Goal: Check status: Check status

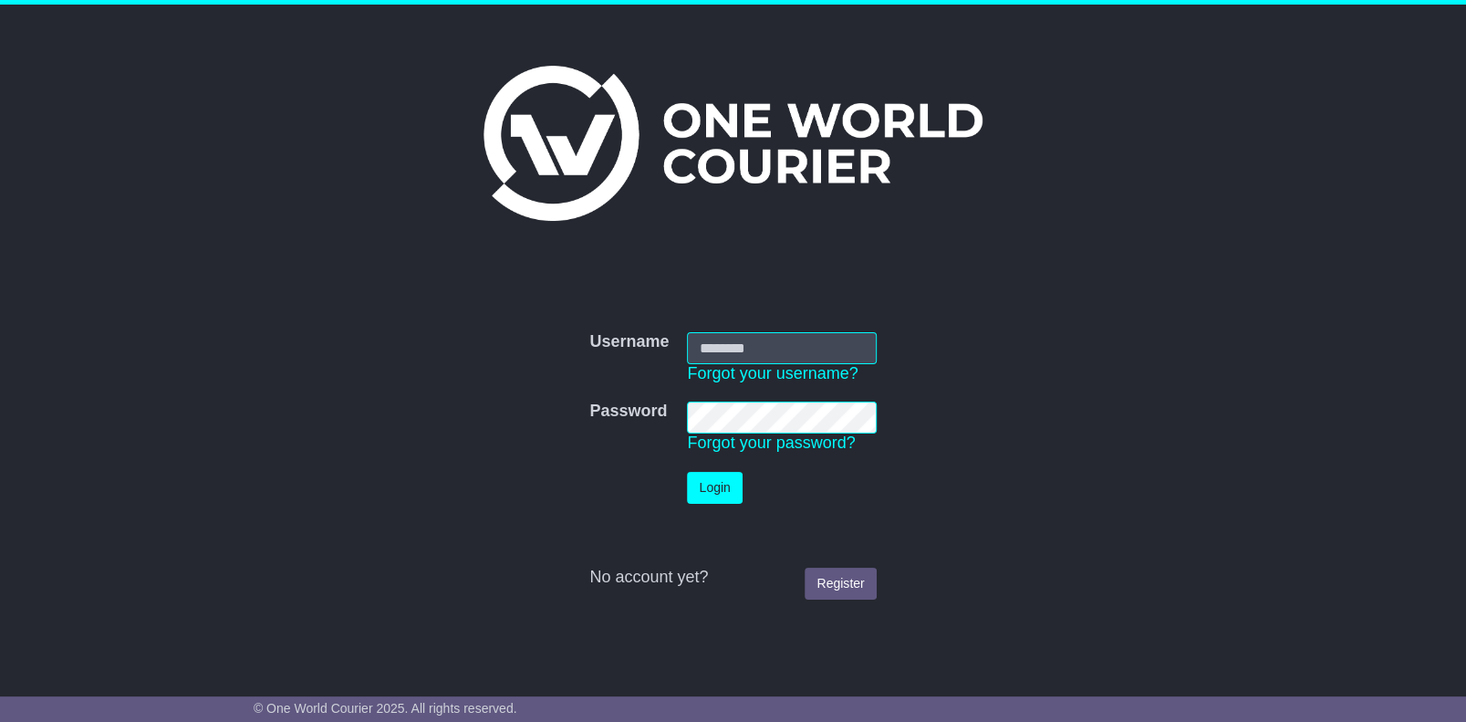
type input "**********"
click at [712, 483] on button "Login" at bounding box center [714, 488] width 55 height 32
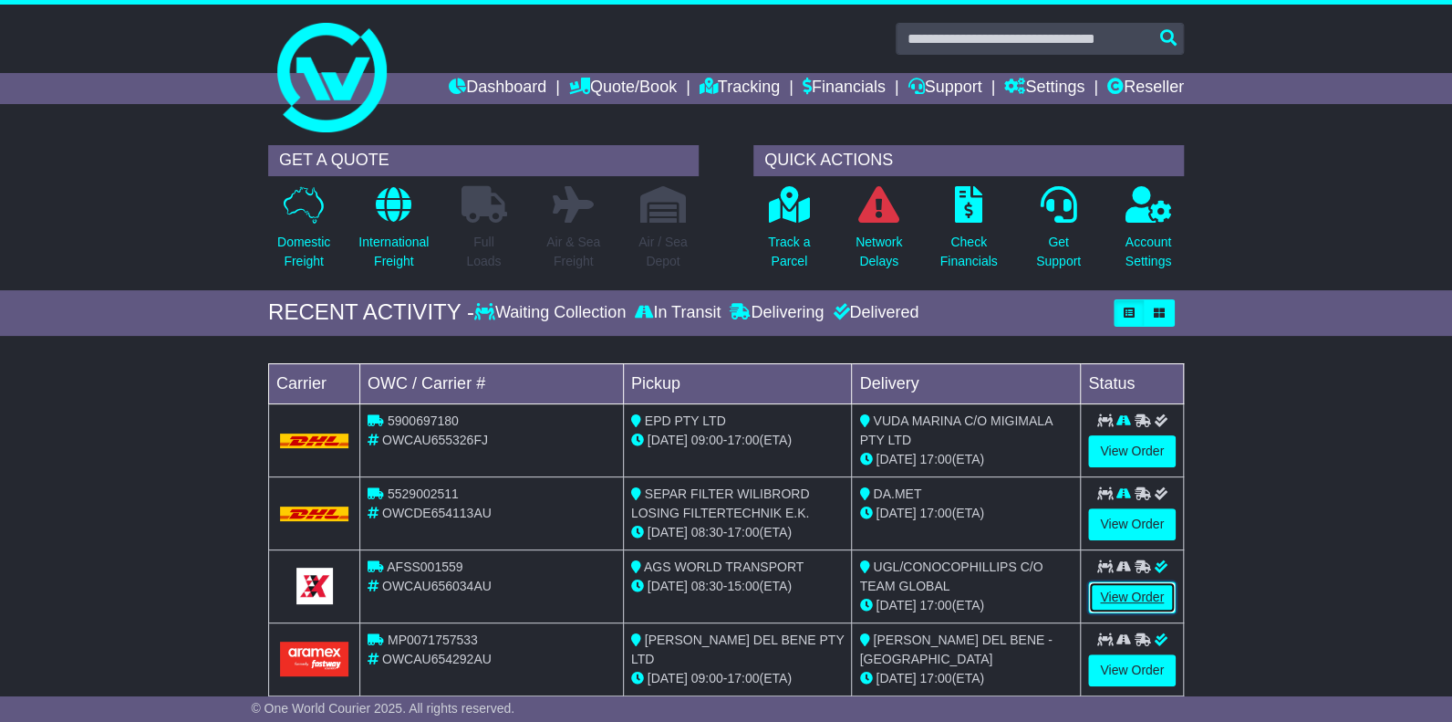
click at [1128, 594] on link "View Order" at bounding box center [1132, 597] width 88 height 32
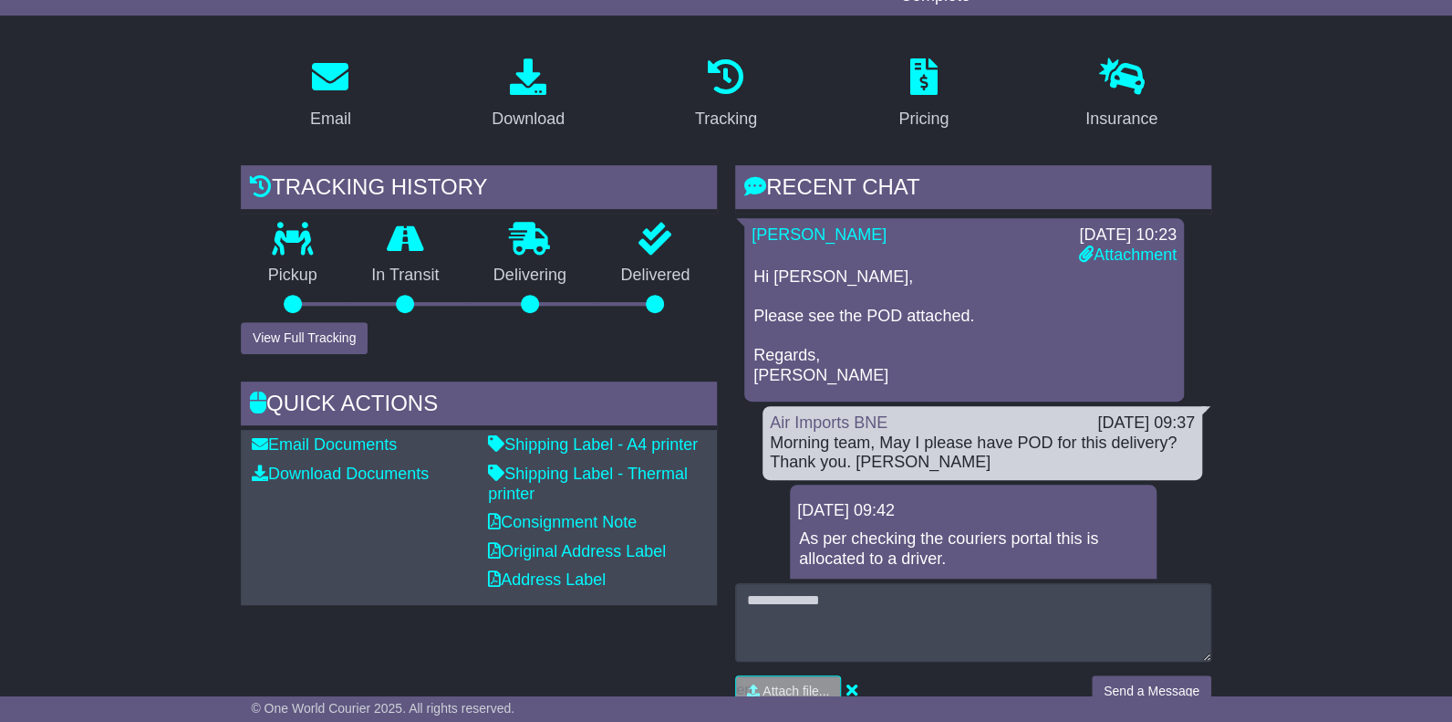
scroll to position [274, 0]
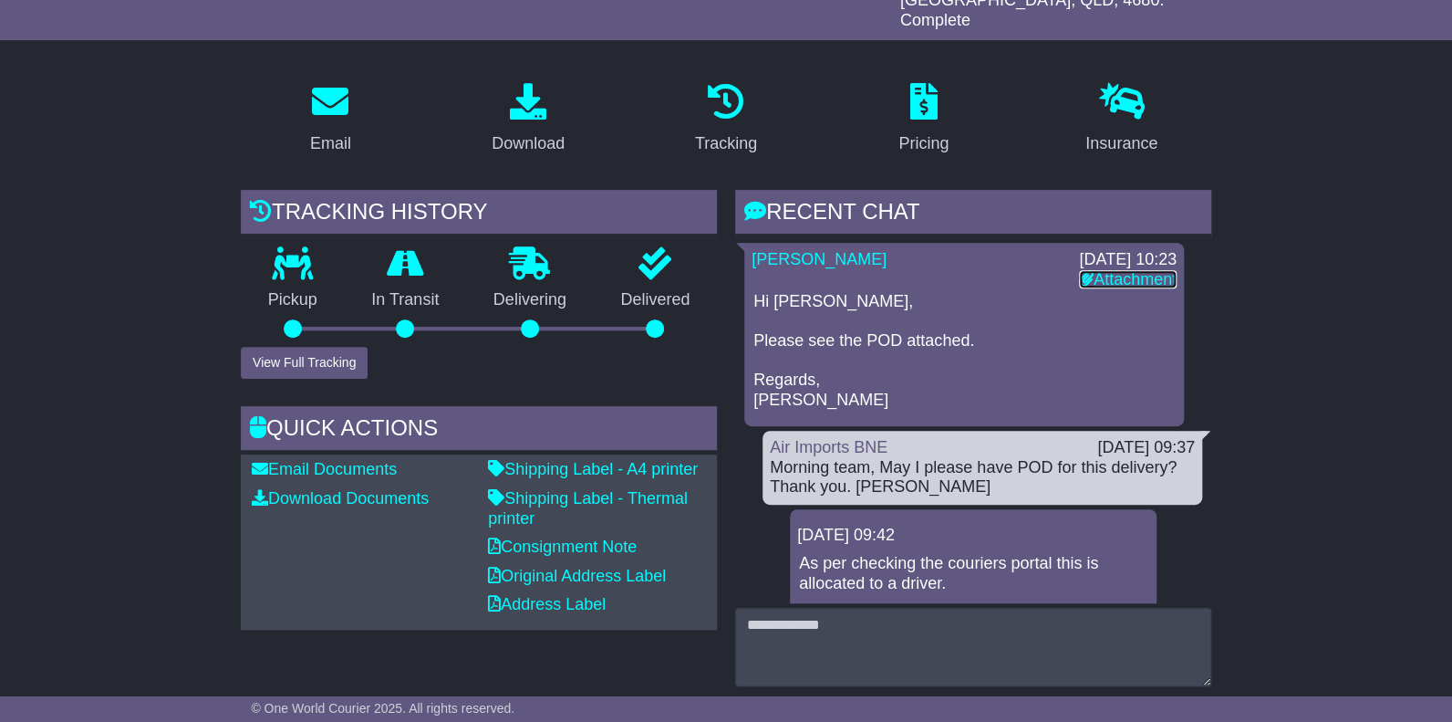
click at [1111, 270] on link "Attachment" at bounding box center [1128, 279] width 98 height 18
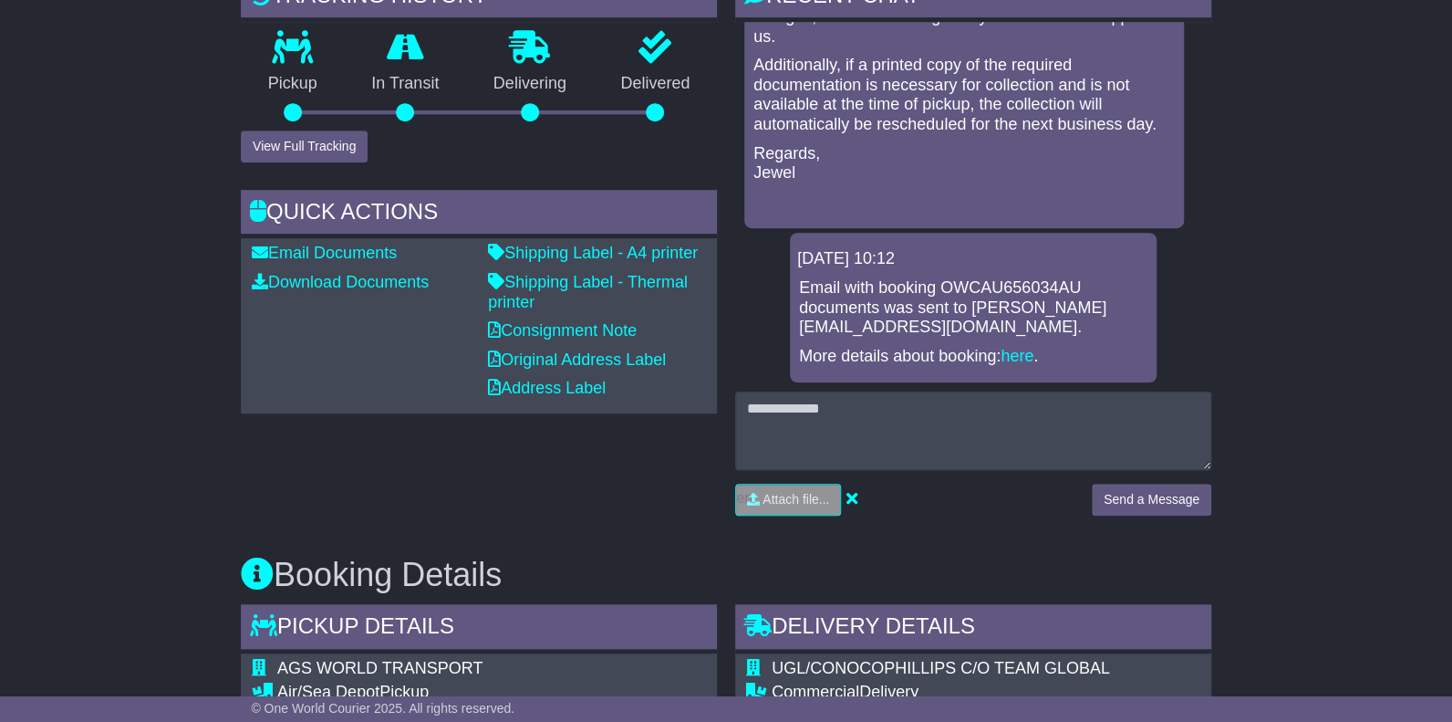
scroll to position [547, 0]
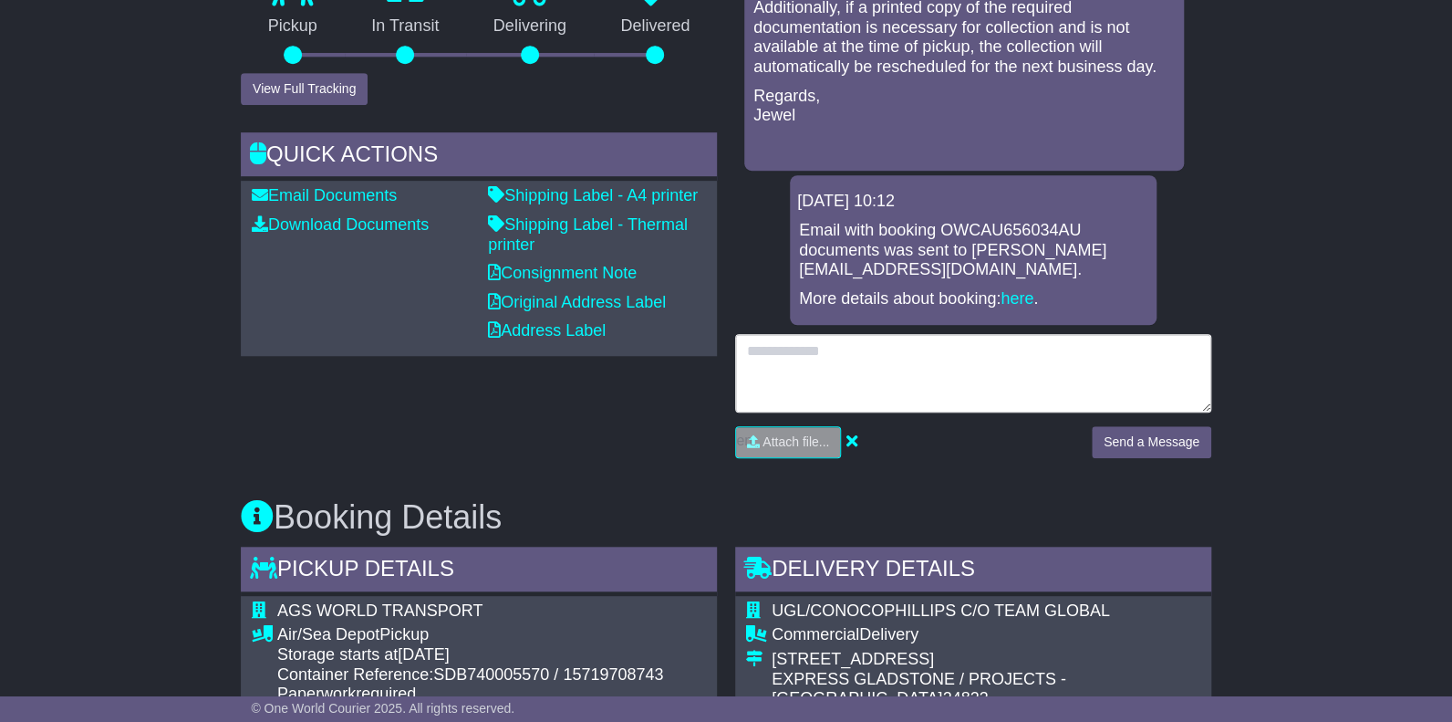
click at [785, 336] on textarea at bounding box center [973, 373] width 476 height 78
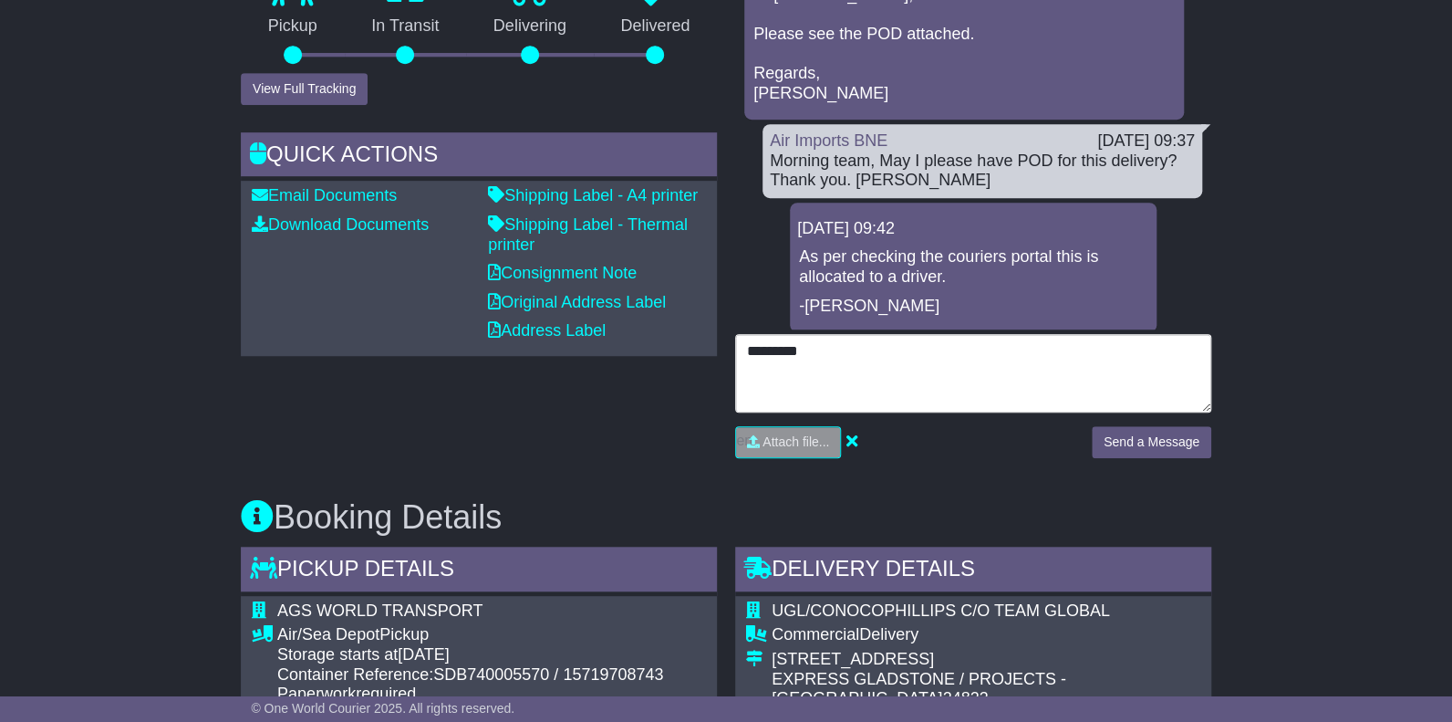
scroll to position [0, 0]
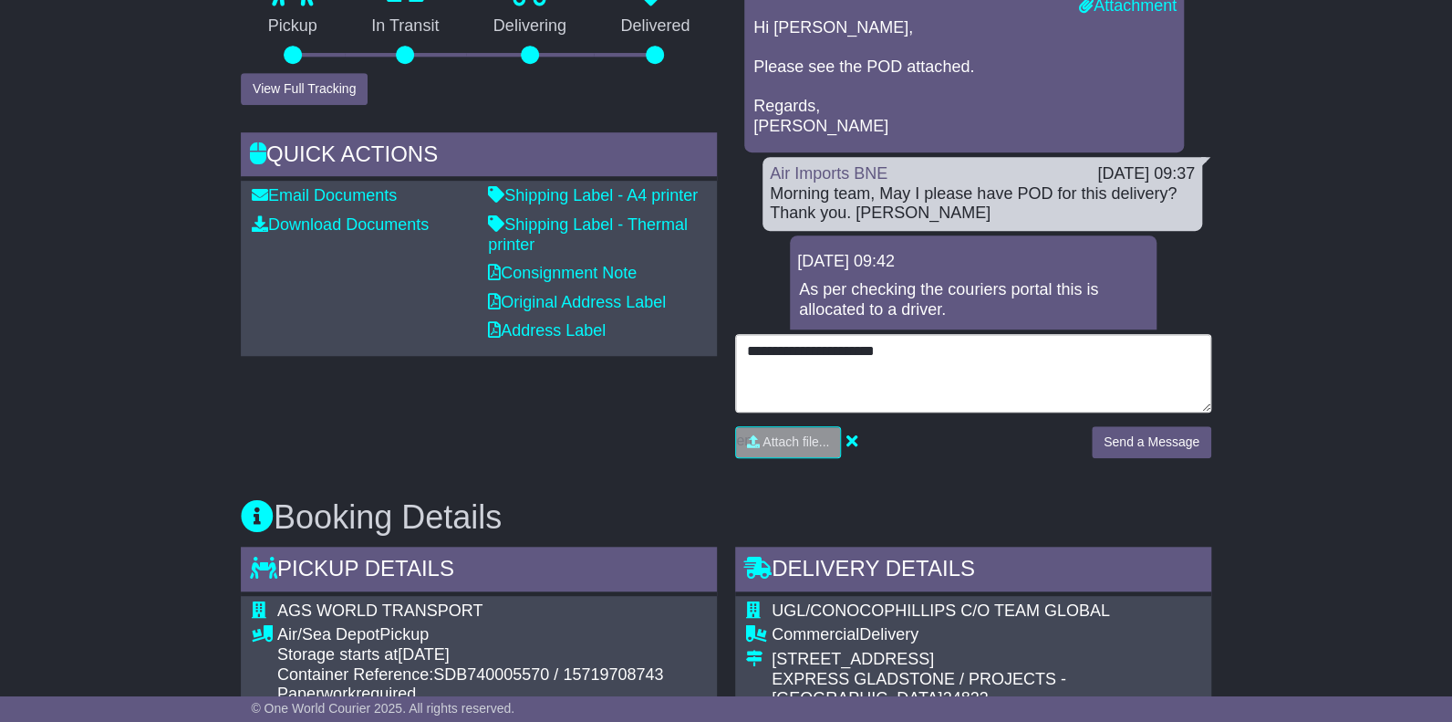
type textarea "**********"
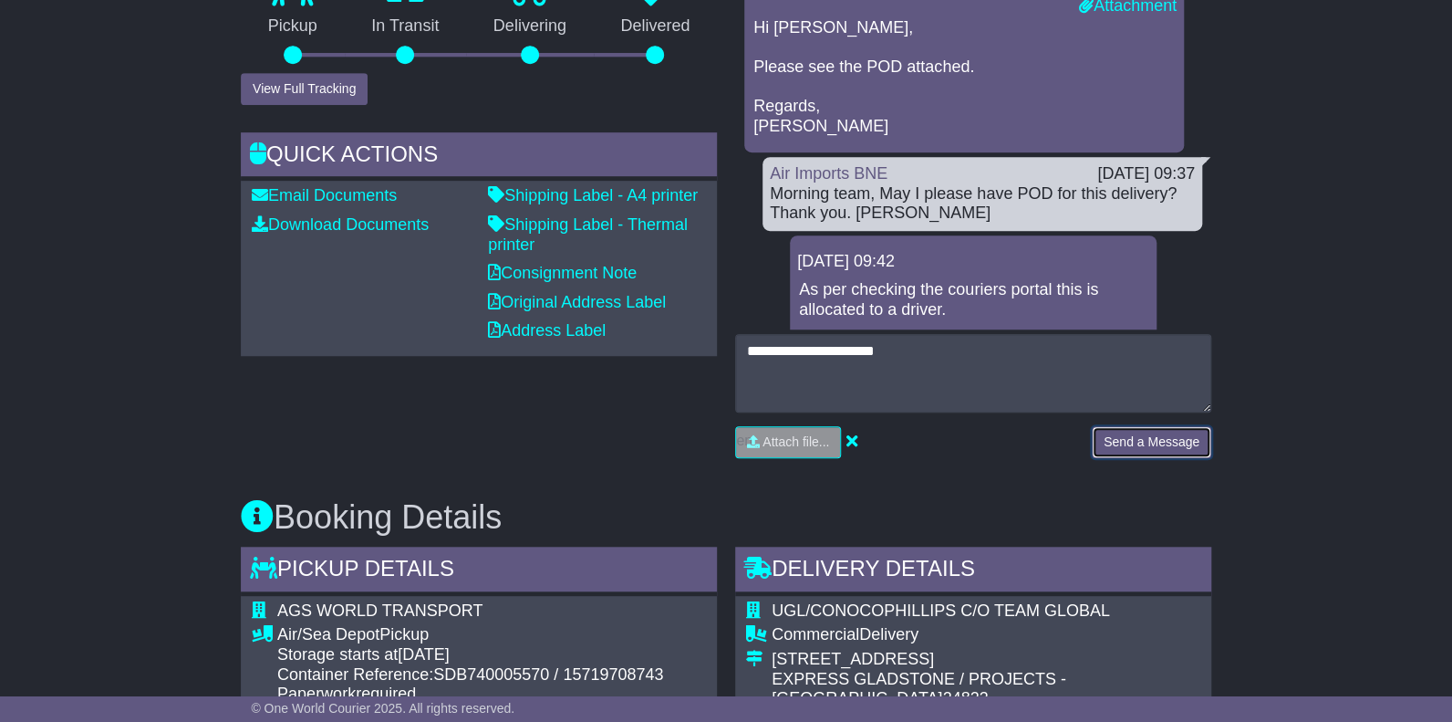
click at [1144, 426] on button "Send a Message" at bounding box center [1152, 442] width 120 height 32
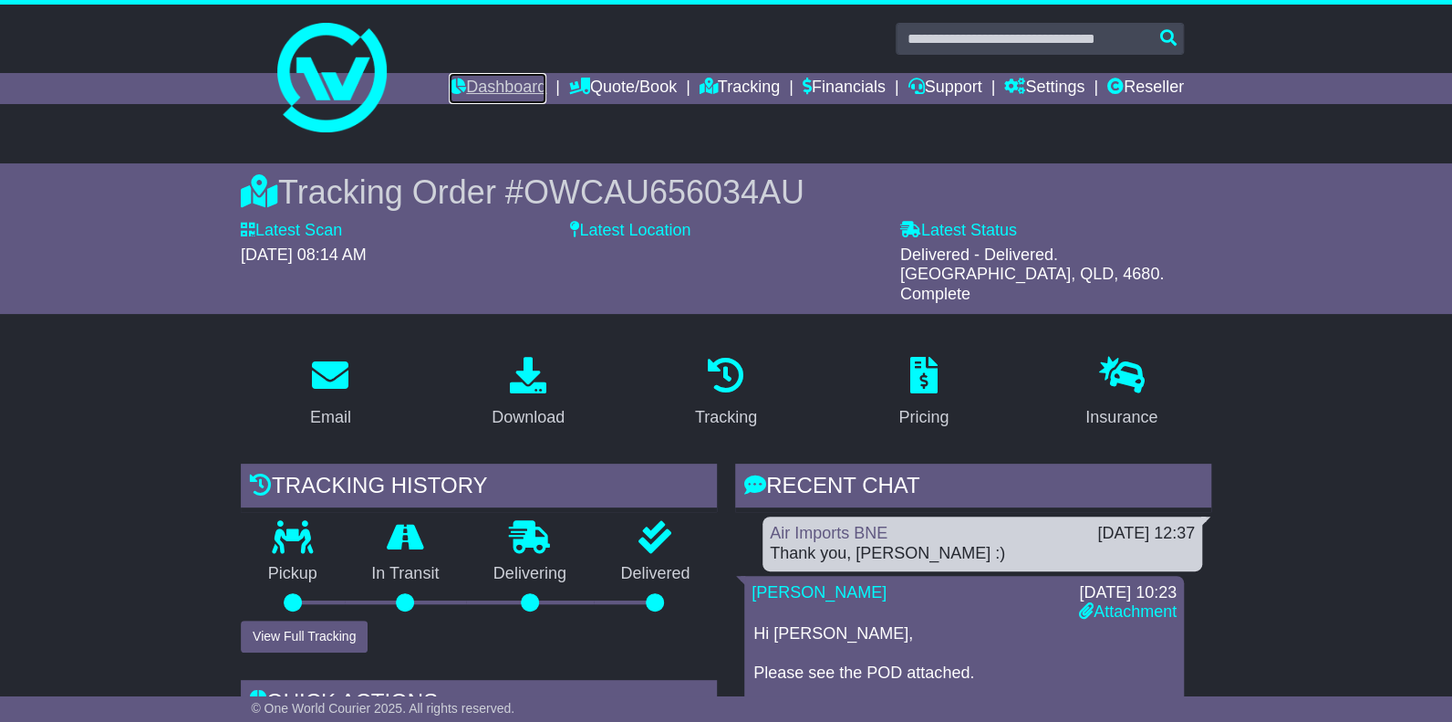
click at [472, 86] on link "Dashboard" at bounding box center [498, 88] width 98 height 31
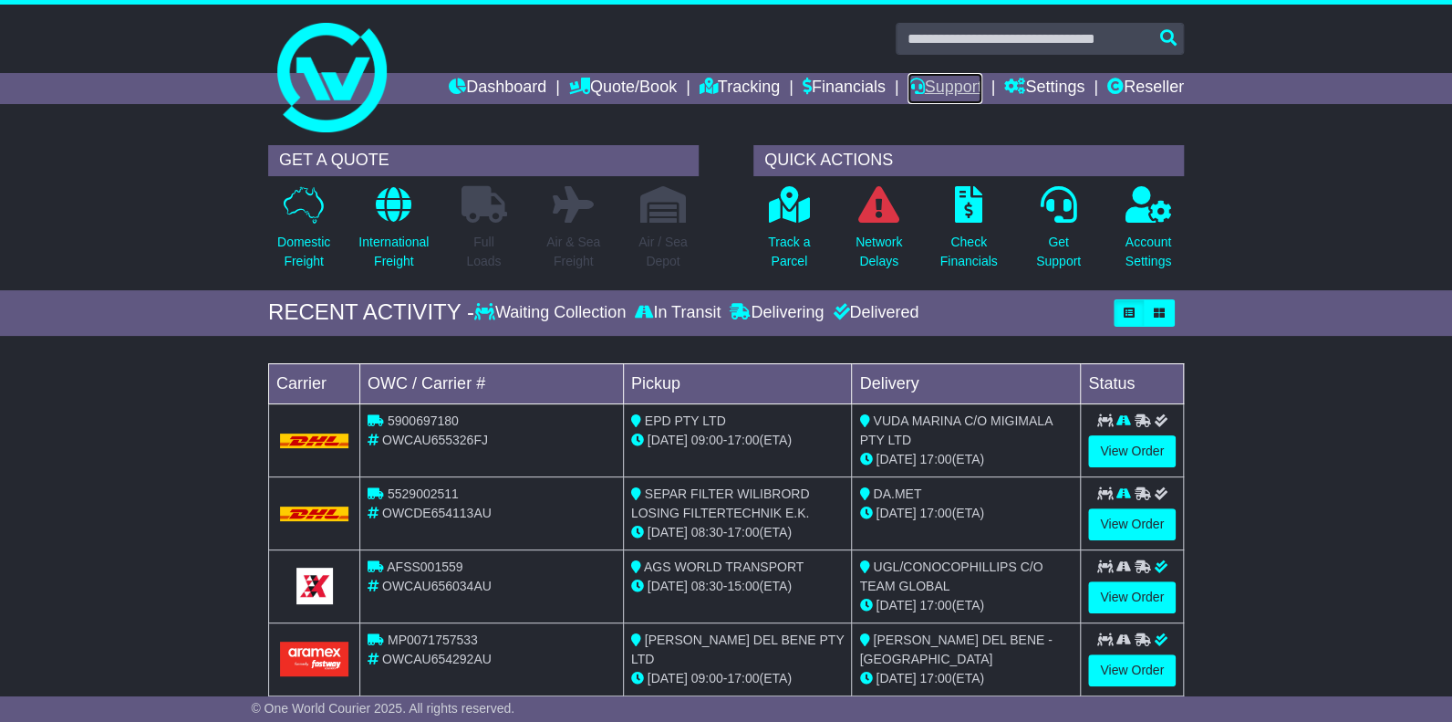
click at [956, 84] on link "Support" at bounding box center [945, 88] width 74 height 31
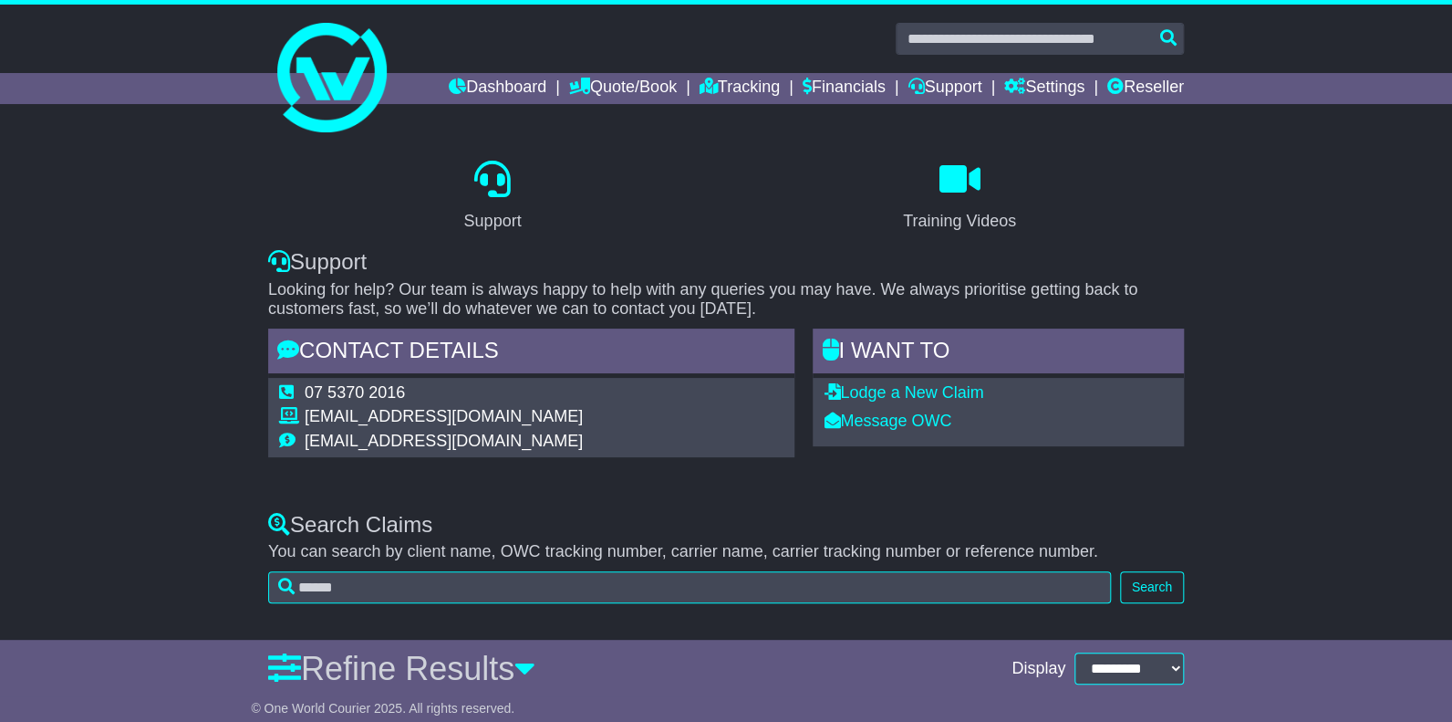
drag, startPoint x: 83, startPoint y: 546, endPoint x: 99, endPoint y: 549, distance: 16.6
click at [86, 546] on div "Search Claims You can search by client name, OWC tracking number, carrier name,…" at bounding box center [726, 553] width 1452 height 119
click at [497, 87] on link "Dashboard" at bounding box center [498, 88] width 98 height 31
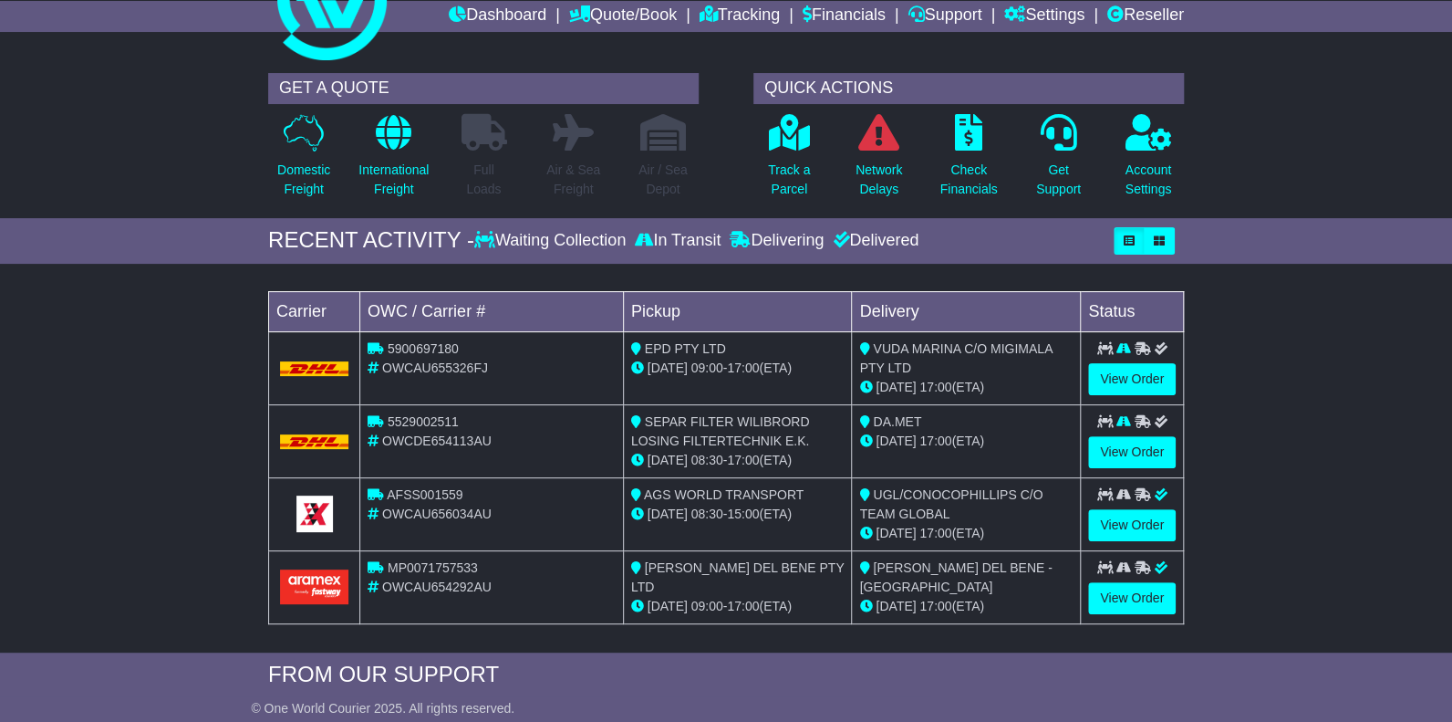
scroll to position [49, 0]
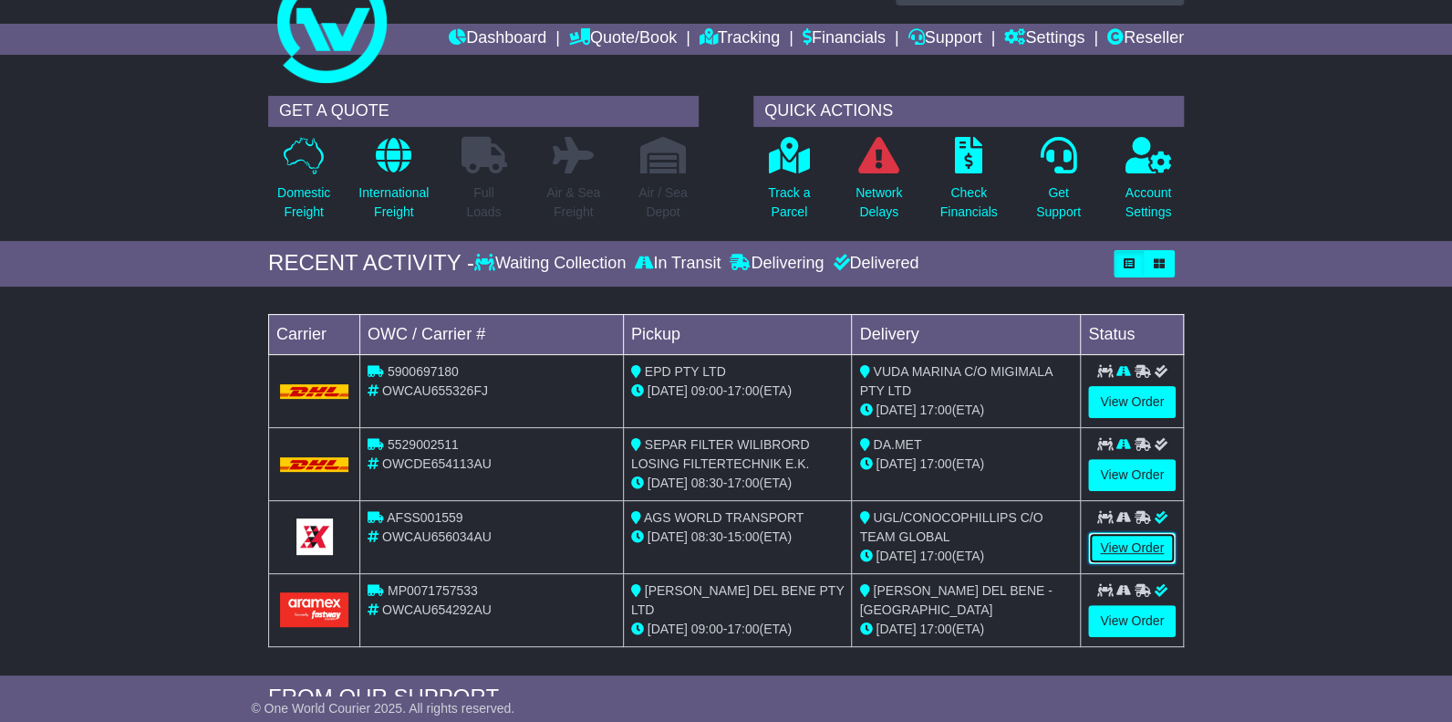
click at [1136, 542] on link "View Order" at bounding box center [1132, 548] width 88 height 32
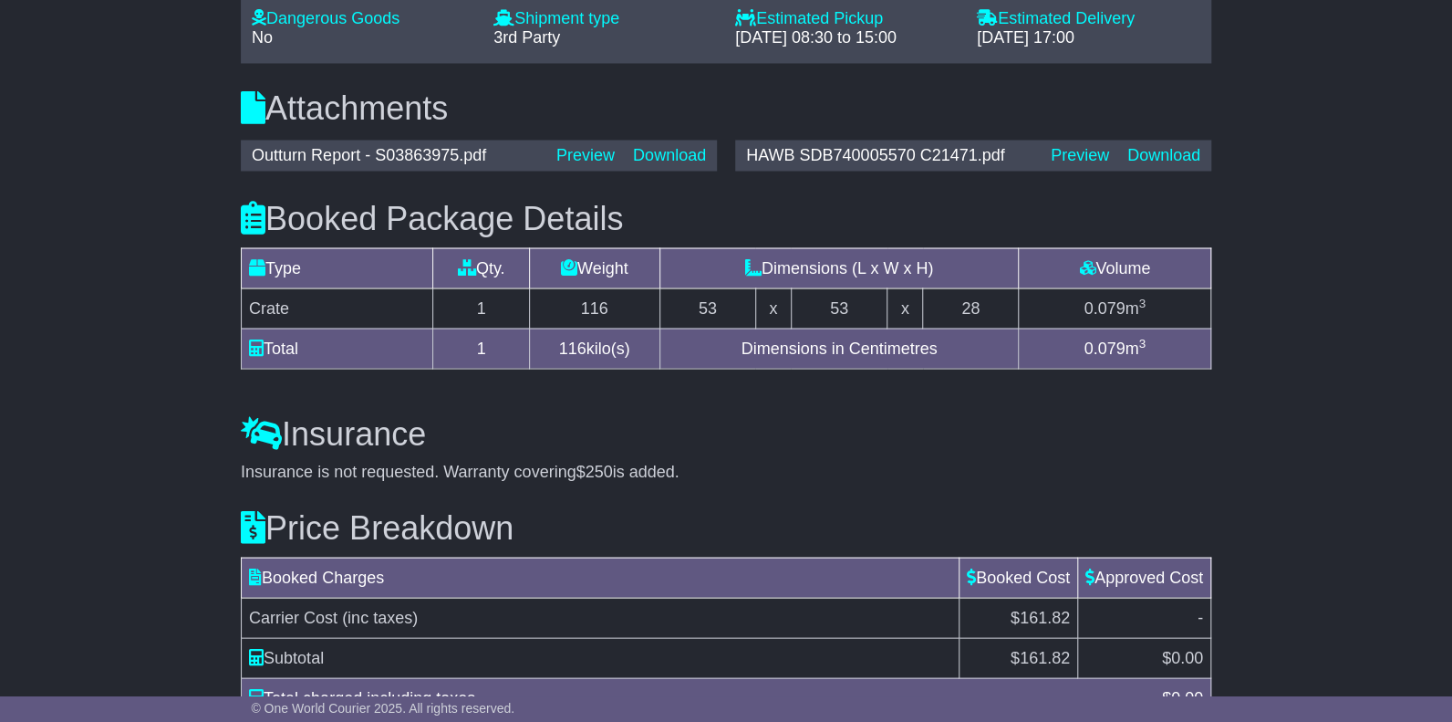
scroll to position [1730, 0]
